Goal: Go to known website: Go to known website

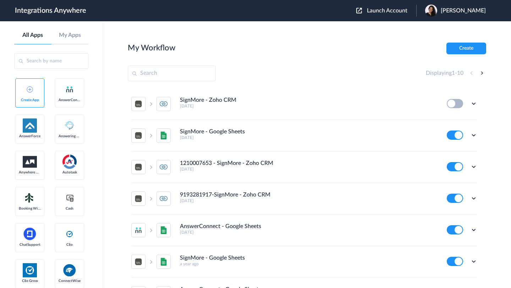
click at [382, 13] on span "Launch Account" at bounding box center [387, 11] width 40 height 6
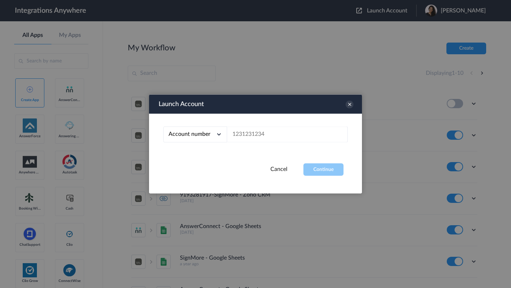
click at [271, 125] on div "Account number Account number Email address" at bounding box center [255, 139] width 213 height 50
click at [268, 136] on input "text" at bounding box center [287, 135] width 121 height 16
paste input "[URL][DOMAIN_NAME]"
type input "[URL][DOMAIN_NAME]"
paste input "1210007905"
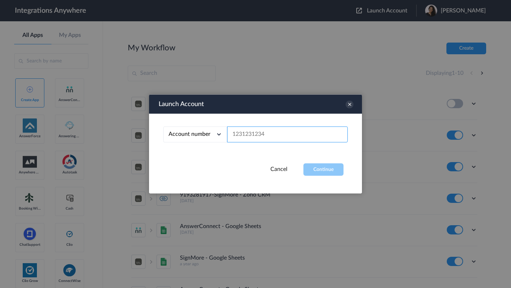
type input "1210007905"
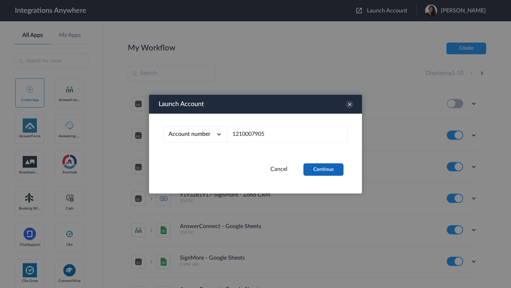
click at [311, 170] on button "Continue" at bounding box center [324, 170] width 40 height 12
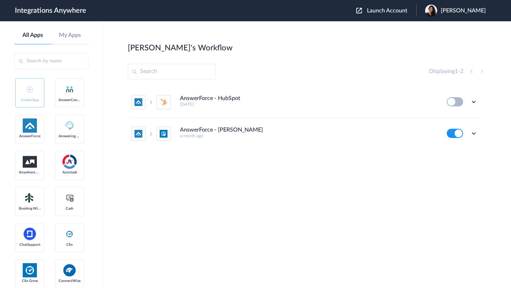
click at [482, 73] on div "Displaying 1 - 2" at bounding box center [457, 71] width 57 height 9
